Goal: Register for event/course

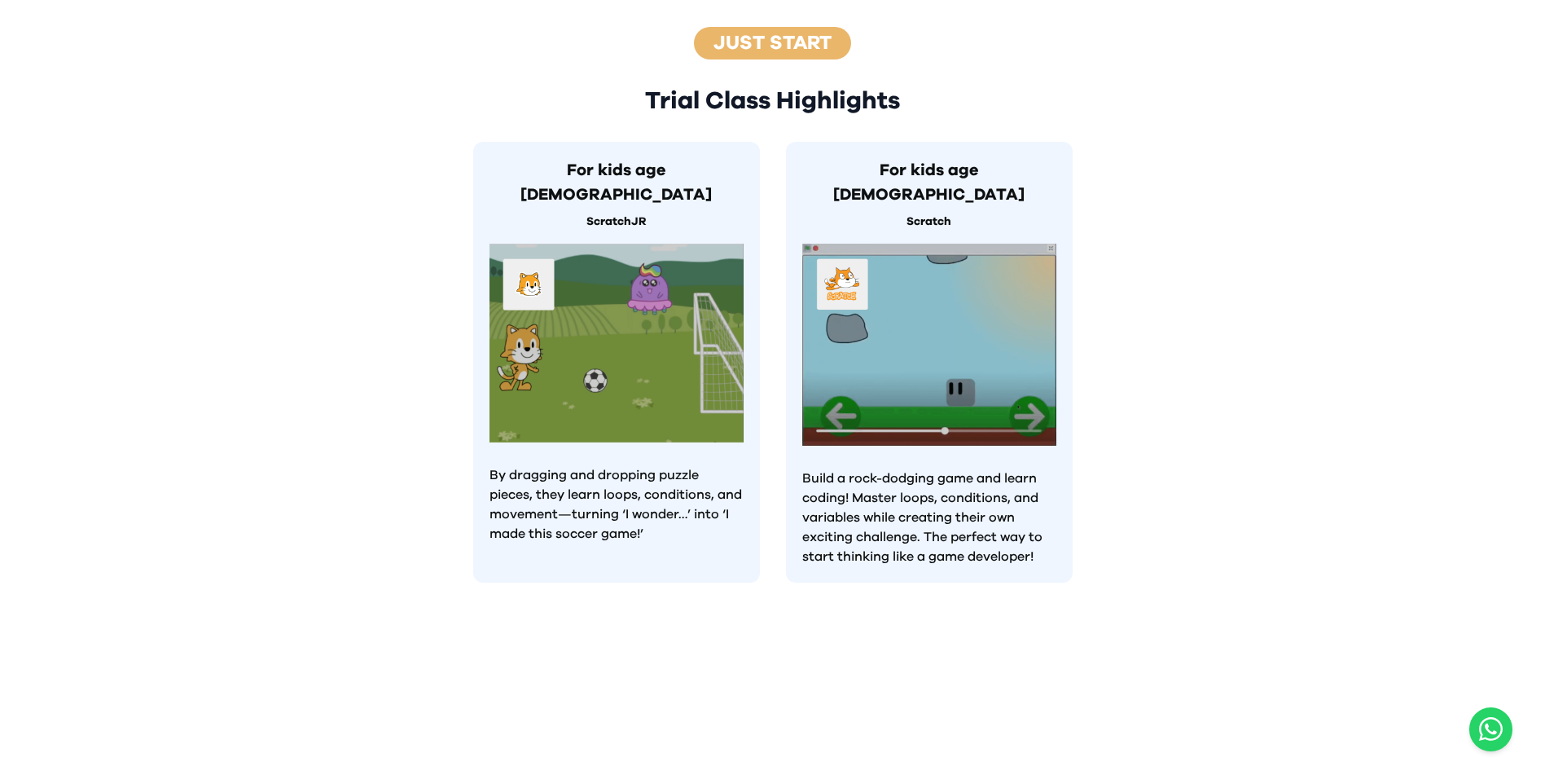
scroll to position [814, 0]
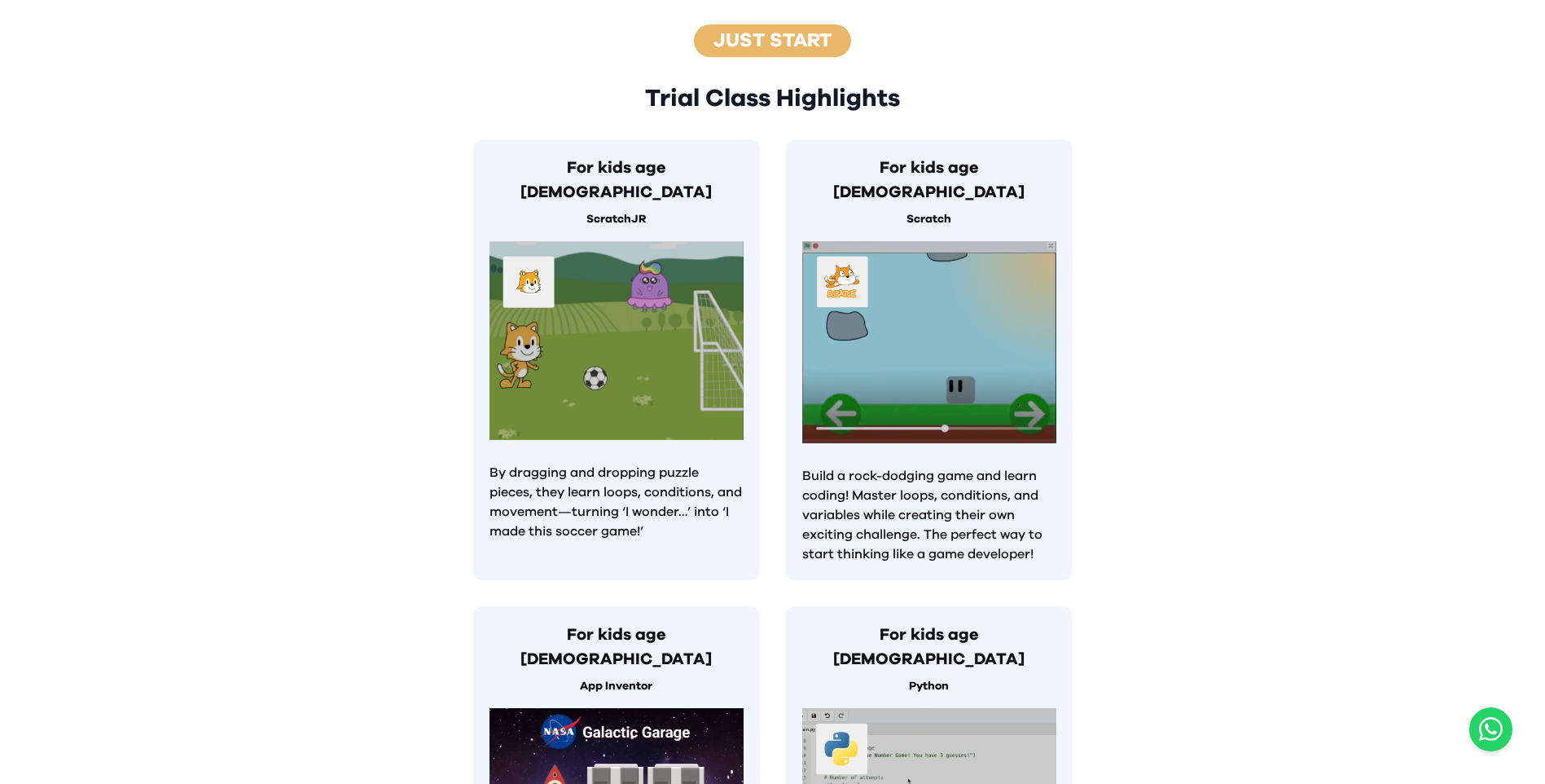
click at [736, 462] on p "By dragging and dropping puzzle pieces, they learn loops, conditions, and movem…" at bounding box center [617, 501] width 254 height 78
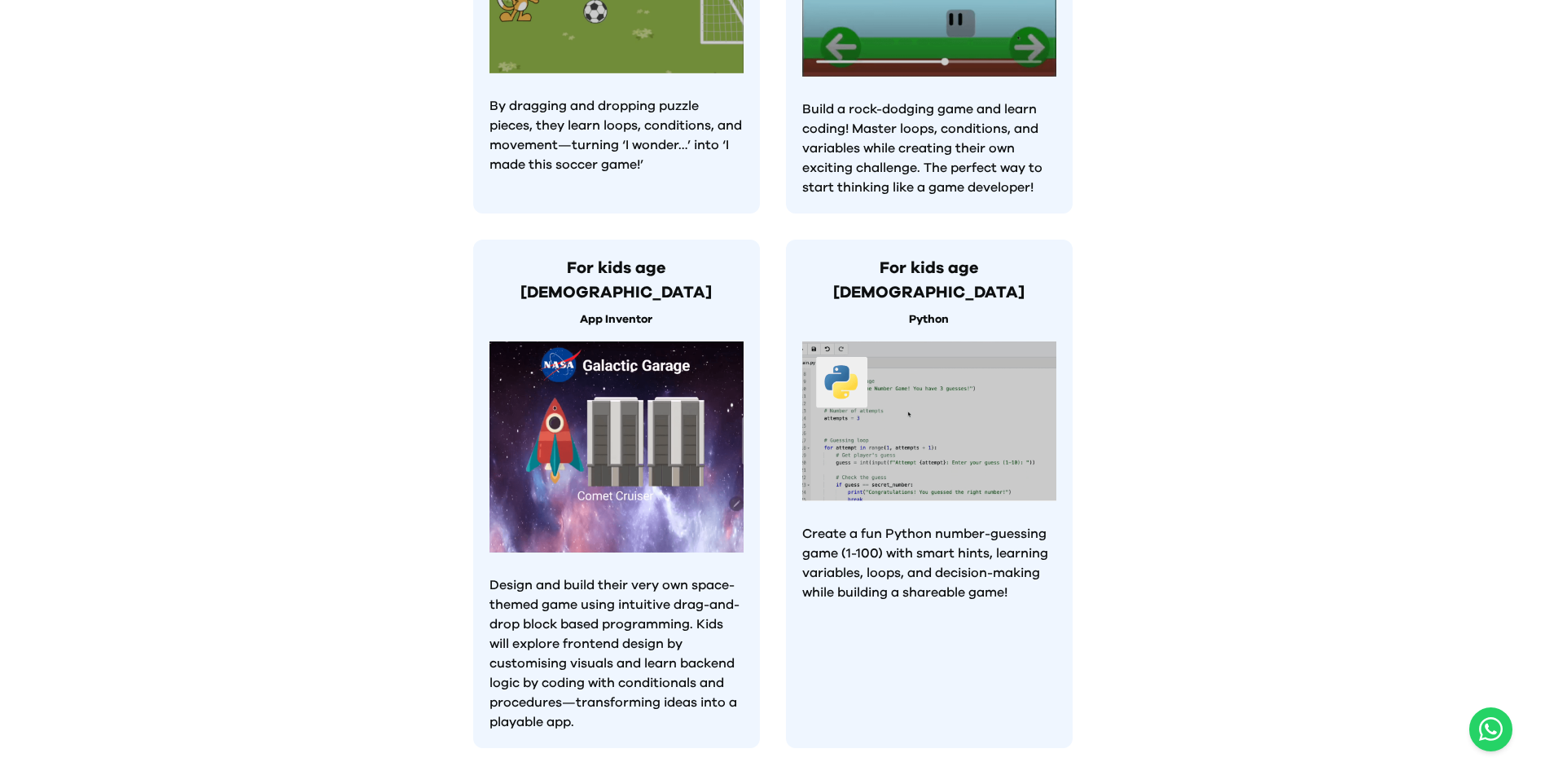
scroll to position [1516, 0]
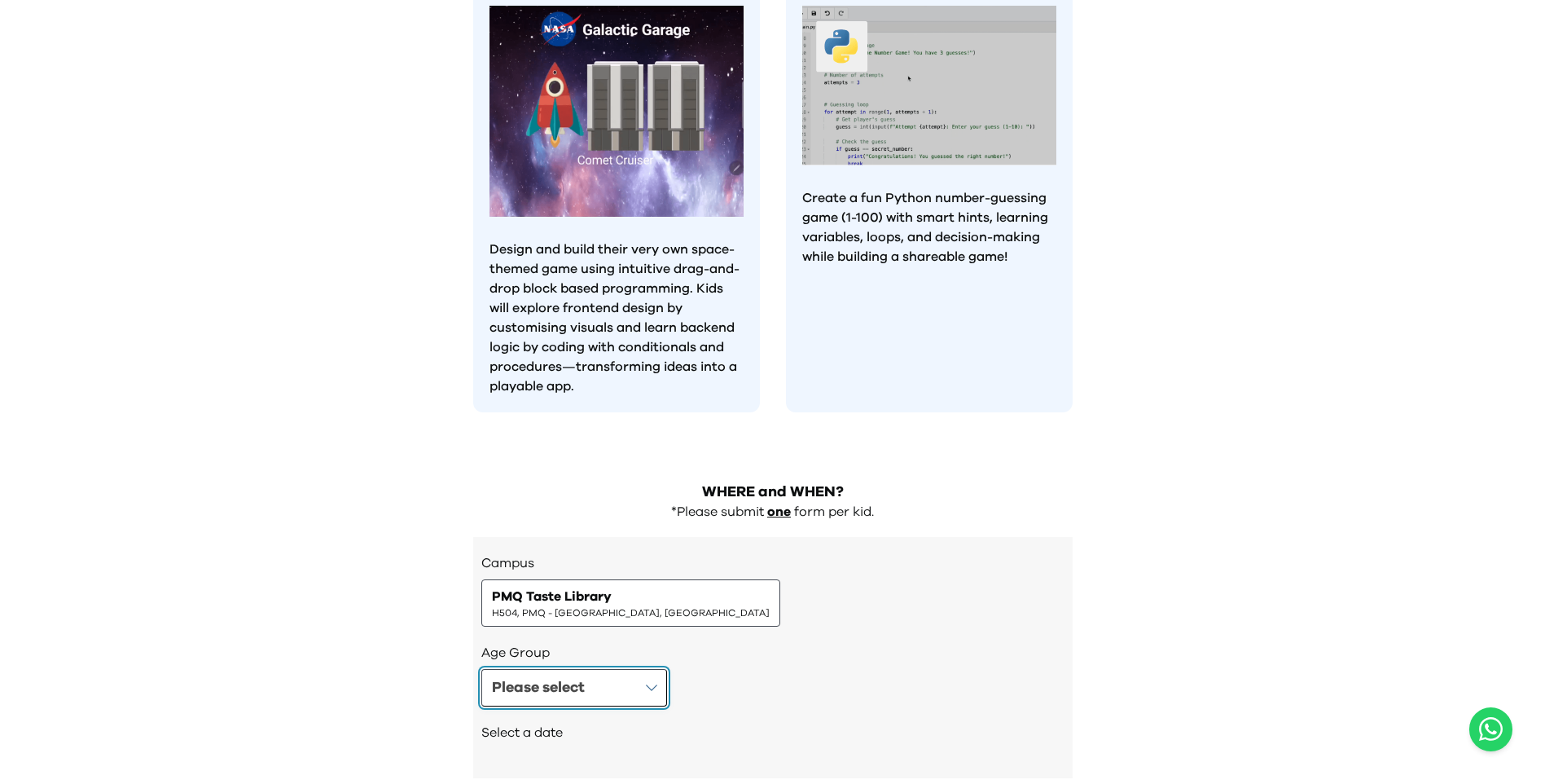
click at [596, 668] on button "Please select" at bounding box center [574, 687] width 186 height 37
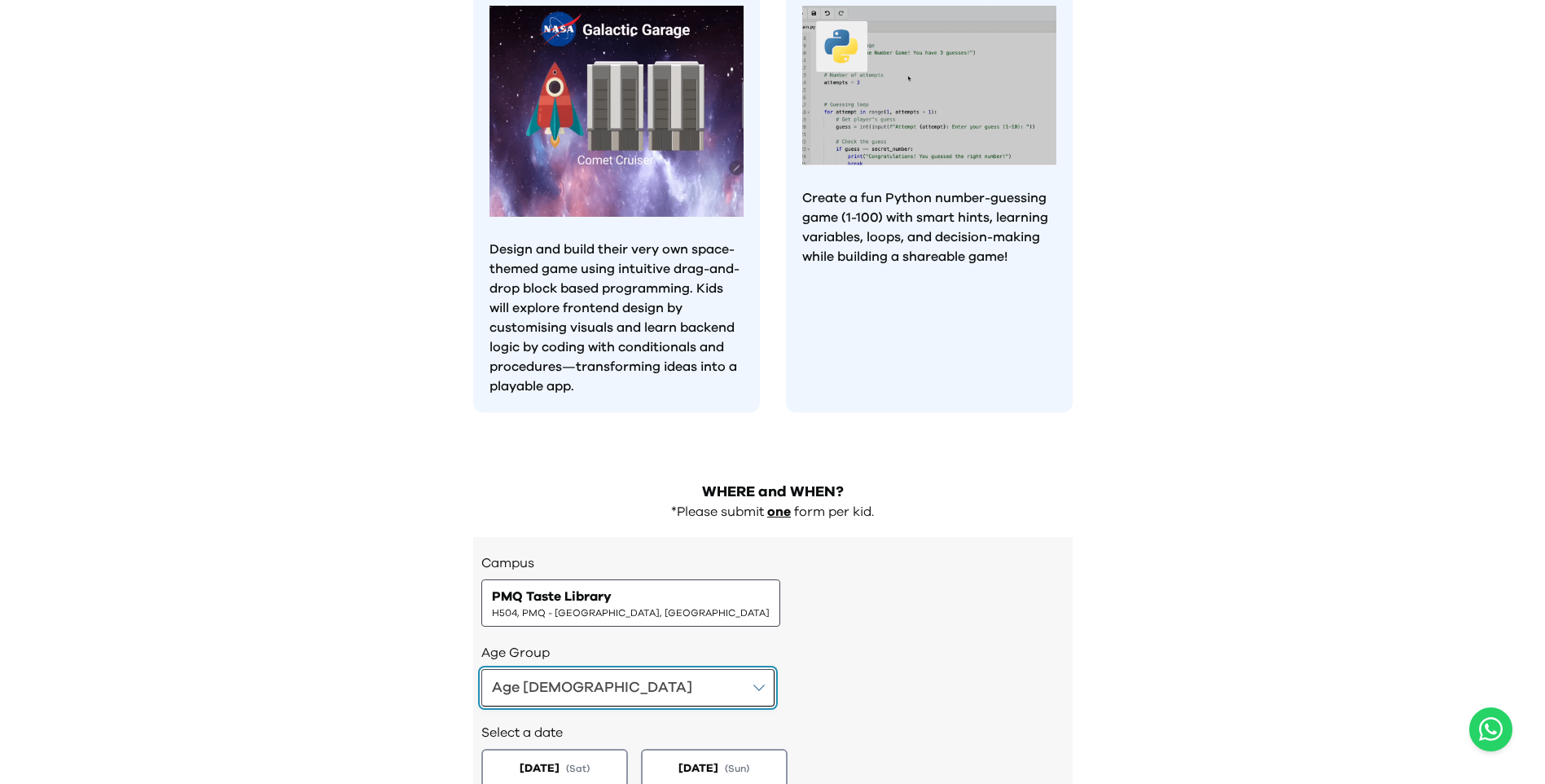
click at [605, 668] on button "Age [DEMOGRAPHIC_DATA]" at bounding box center [628, 687] width 293 height 37
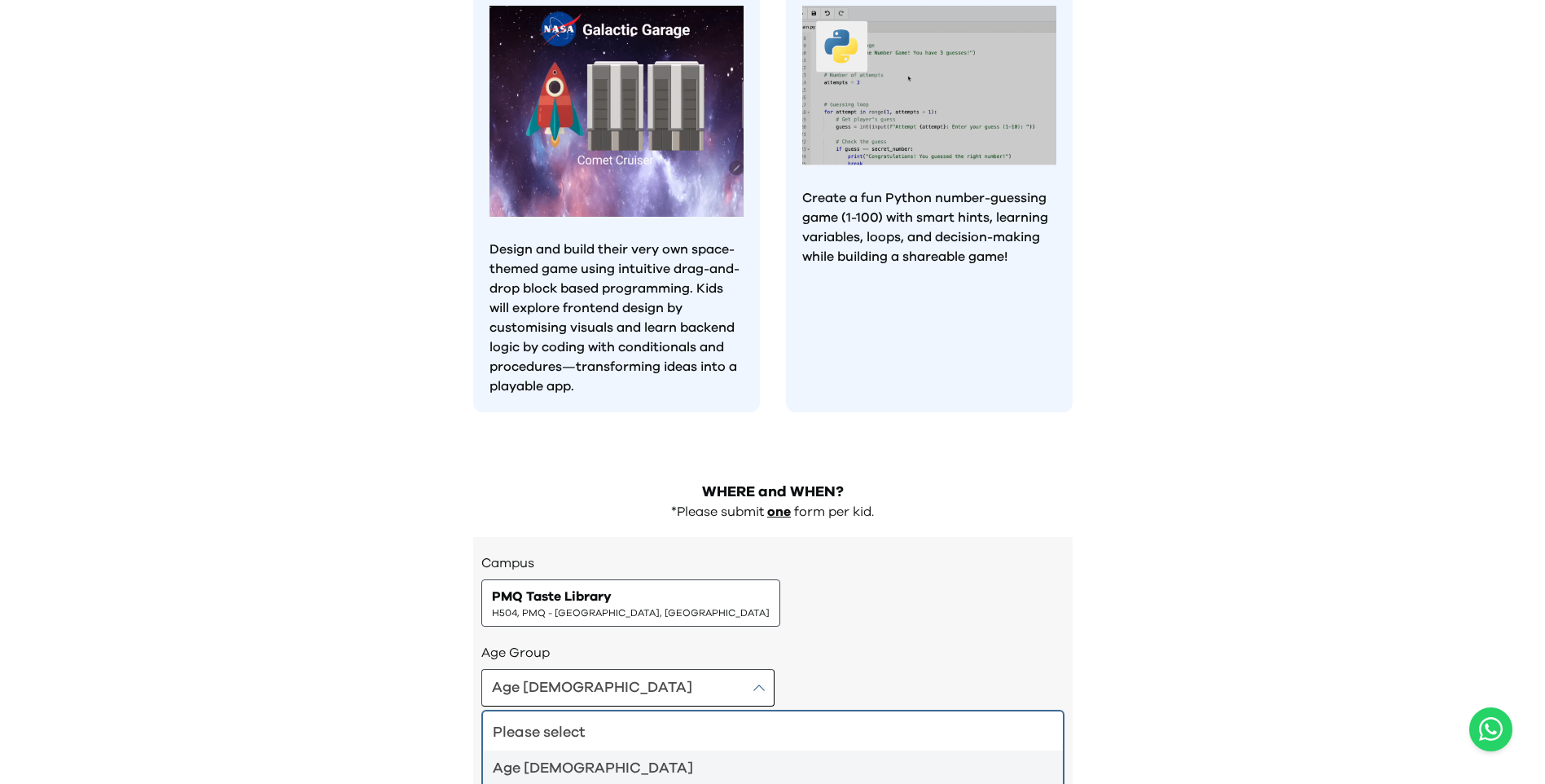
click at [571, 756] on div "Age [DEMOGRAPHIC_DATA]" at bounding box center [763, 768] width 540 height 23
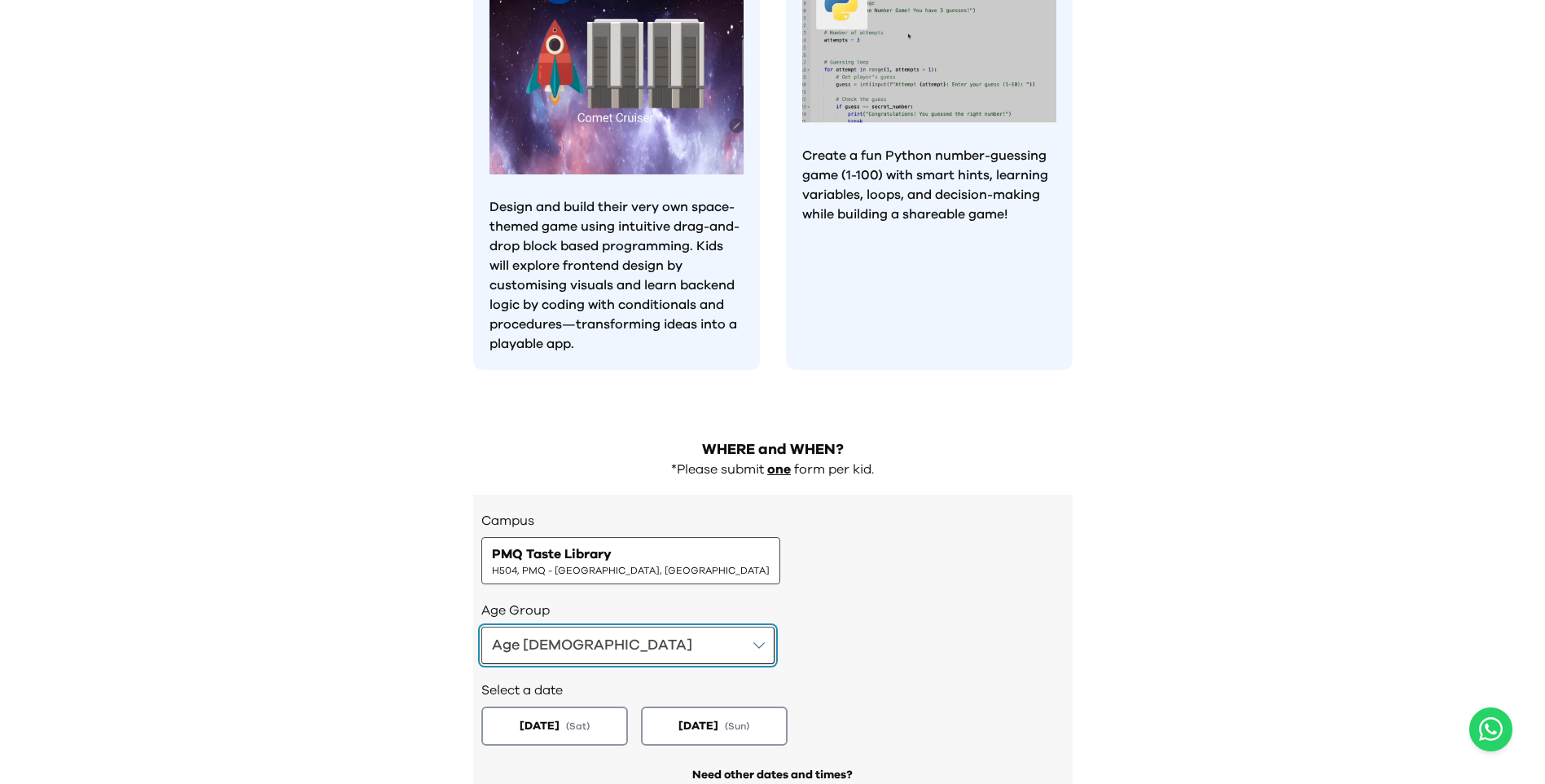
scroll to position [1597, 0]
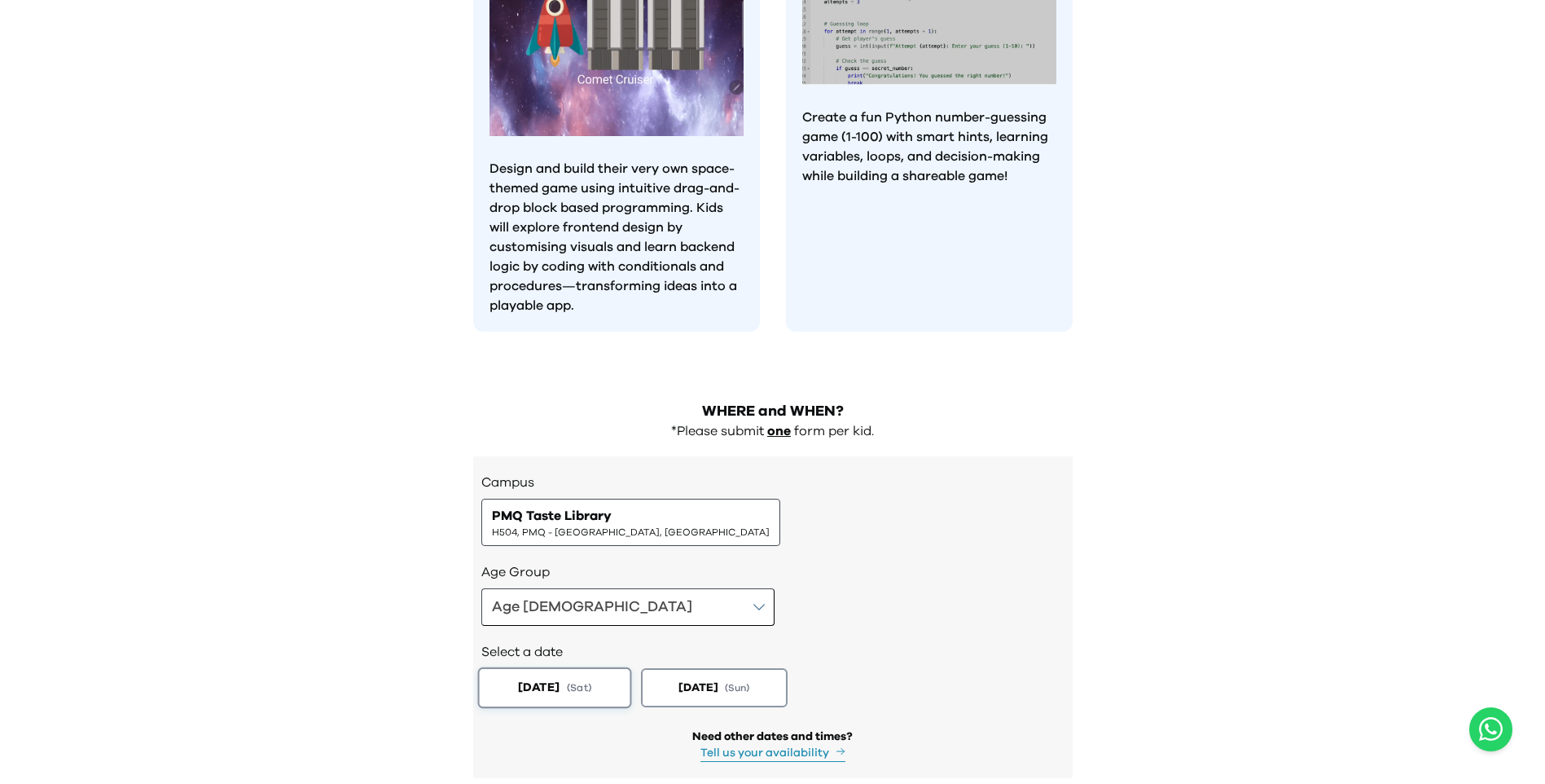
click at [549, 678] on span "[DATE]" at bounding box center [538, 686] width 42 height 17
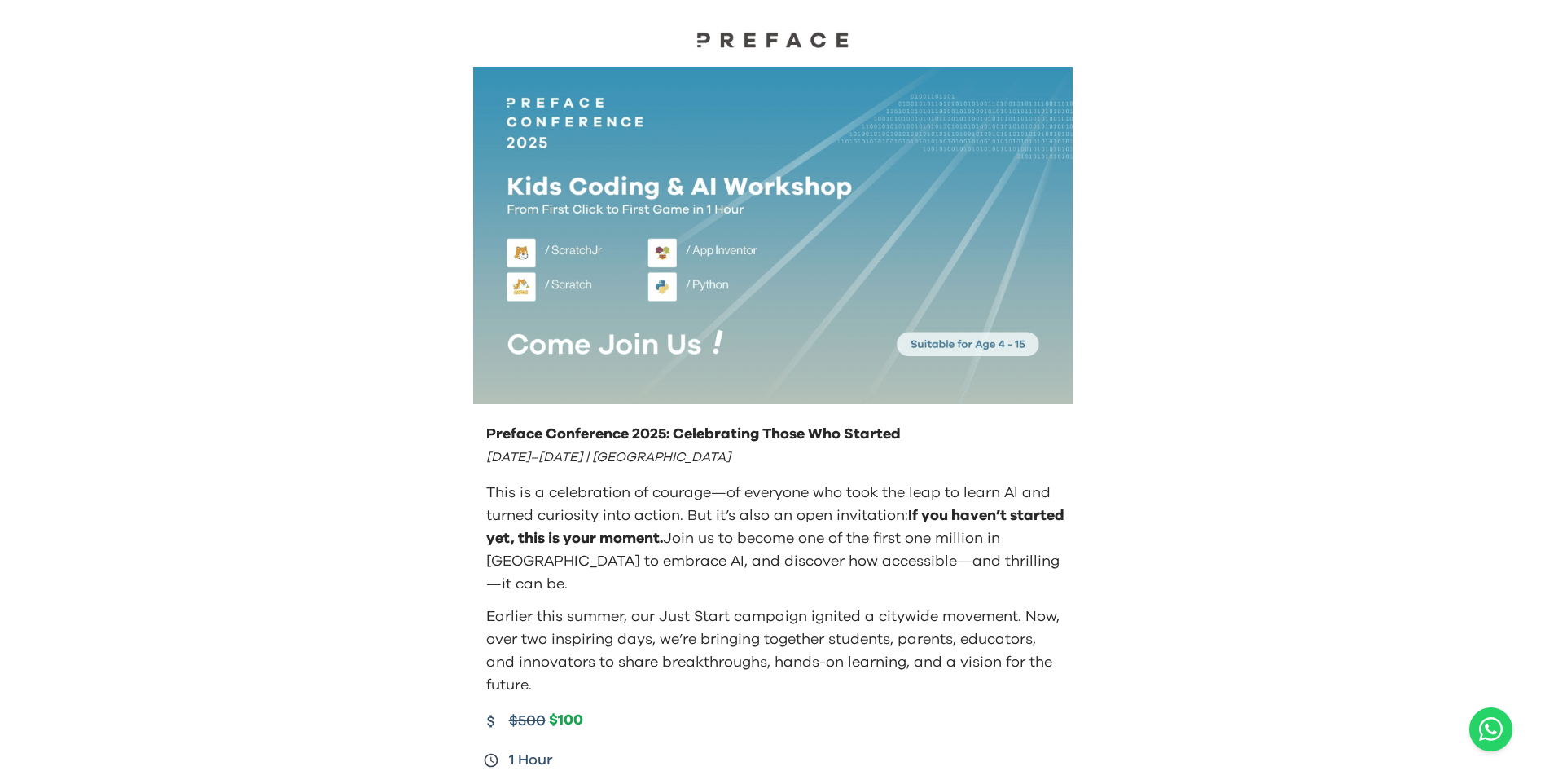
scroll to position [0, 0]
